Goal: Information Seeking & Learning: Learn about a topic

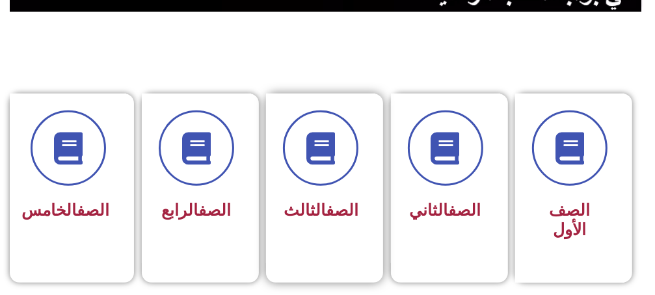
scroll to position [325, 0]
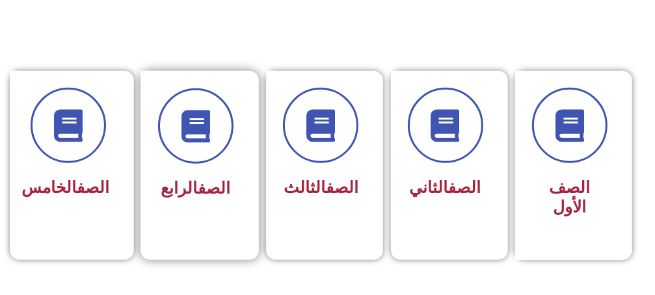
click at [215, 174] on div "الصف الرابع" at bounding box center [195, 189] width 75 height 31
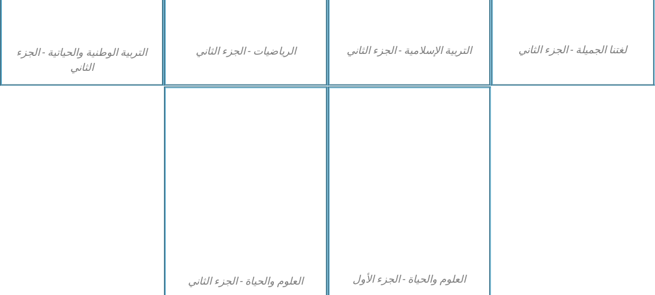
scroll to position [845, 0]
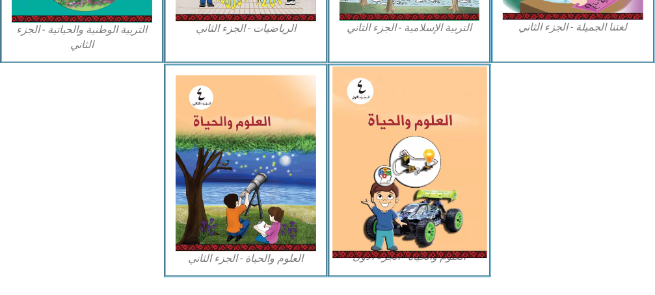
click at [410, 138] on img at bounding box center [409, 163] width 154 height 192
drag, startPoint x: 410, startPoint y: 138, endPoint x: 390, endPoint y: 145, distance: 21.2
click at [390, 145] on img at bounding box center [409, 163] width 154 height 192
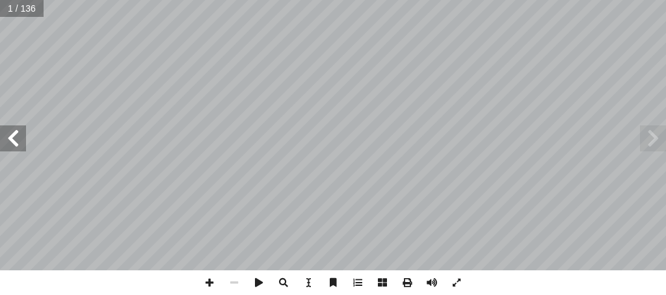
click at [10, 136] on span at bounding box center [13, 138] width 26 height 26
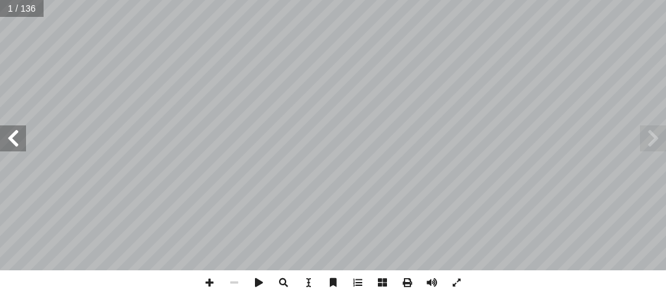
click at [10, 136] on span at bounding box center [13, 138] width 26 height 26
click at [659, 140] on span at bounding box center [653, 138] width 26 height 26
click at [207, 281] on span at bounding box center [209, 282] width 25 height 25
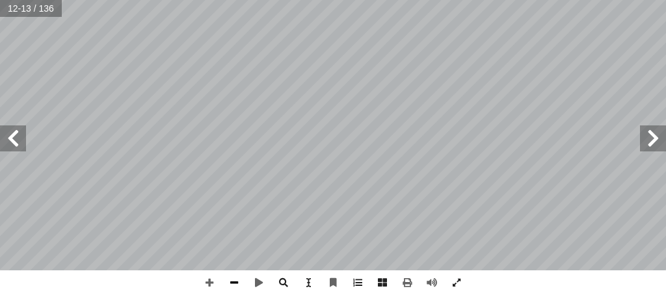
click at [227, 281] on span at bounding box center [234, 282] width 25 height 25
click at [210, 285] on span at bounding box center [209, 282] width 25 height 25
click at [208, 281] on span at bounding box center [209, 282] width 25 height 25
click at [205, 283] on span at bounding box center [209, 282] width 25 height 25
